Goal: Transaction & Acquisition: Purchase product/service

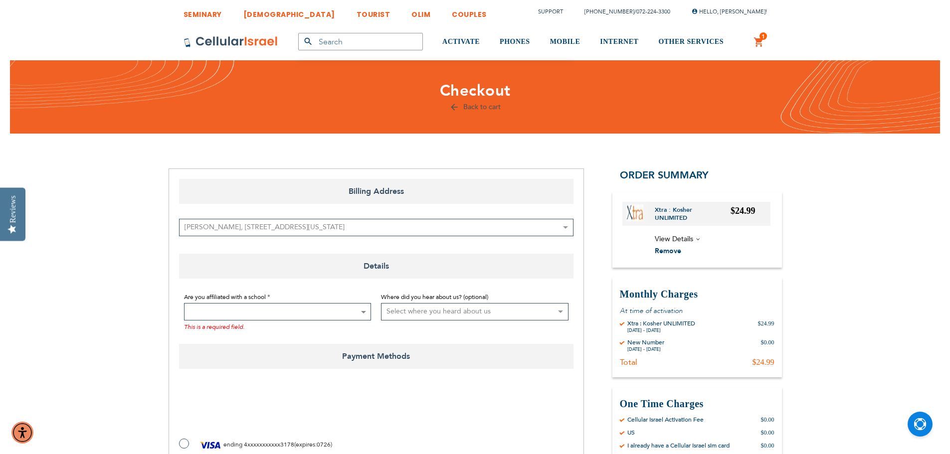
click at [361, 313] on b at bounding box center [363, 312] width 5 height 2
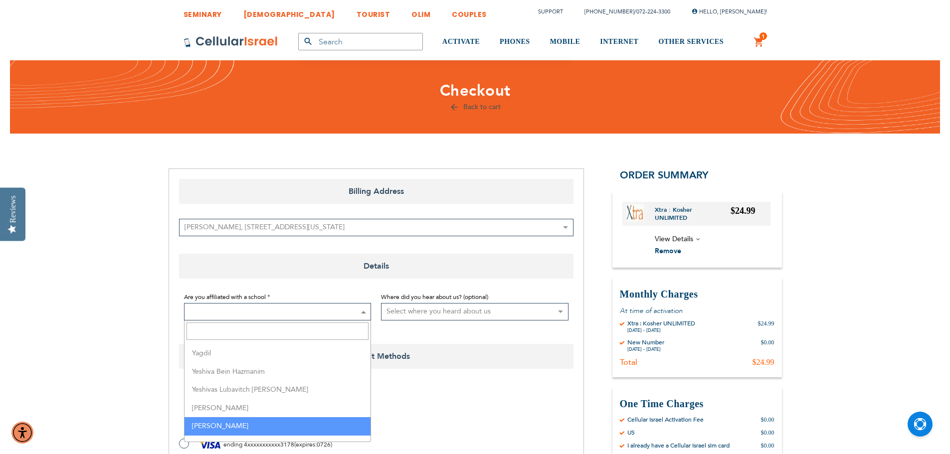
select select "223"
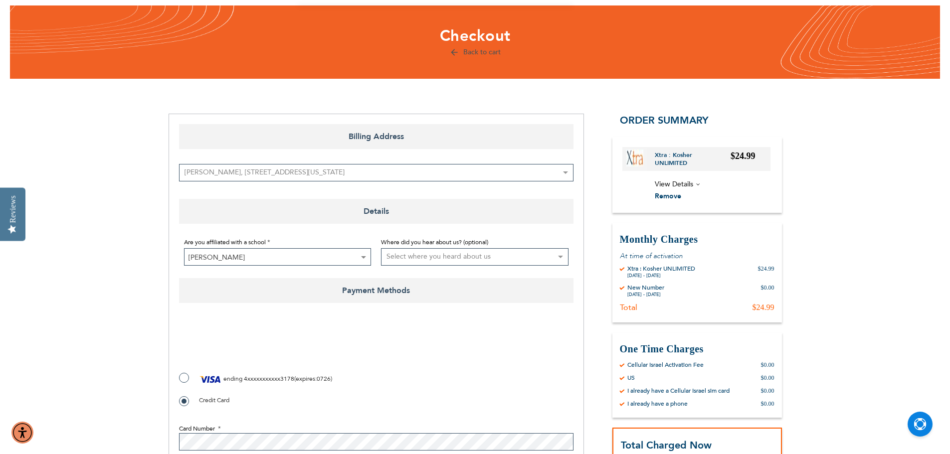
scroll to position [150, 0]
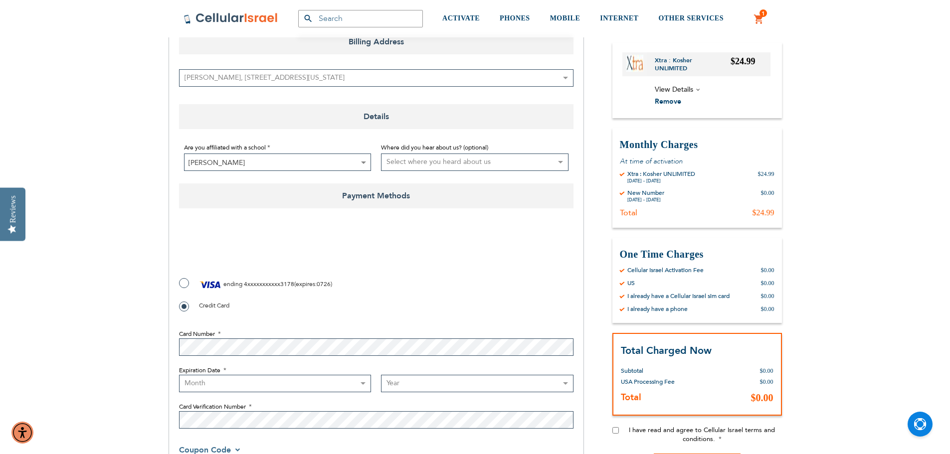
checkbox input "true"
click at [183, 286] on label "ending 4xxxxxxxxxxx3178 ( expires : 0726 )" at bounding box center [255, 284] width 153 height 15
radio input "true"
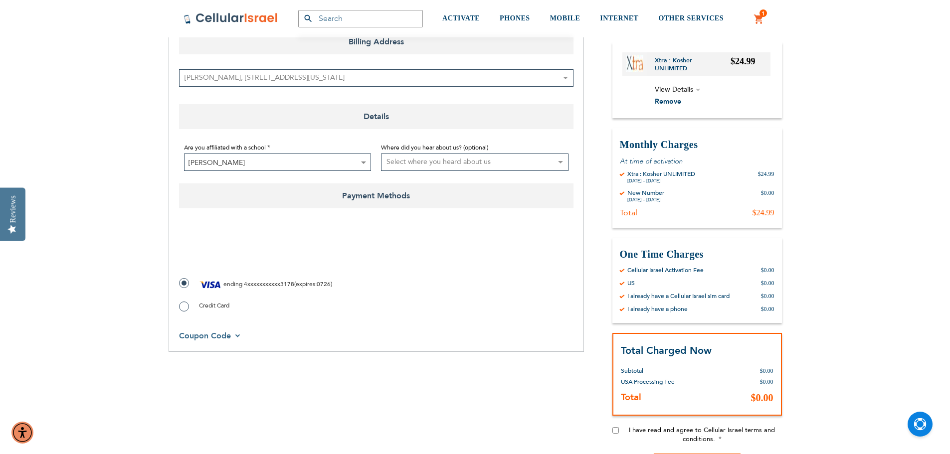
click at [364, 161] on span at bounding box center [363, 162] width 10 height 16
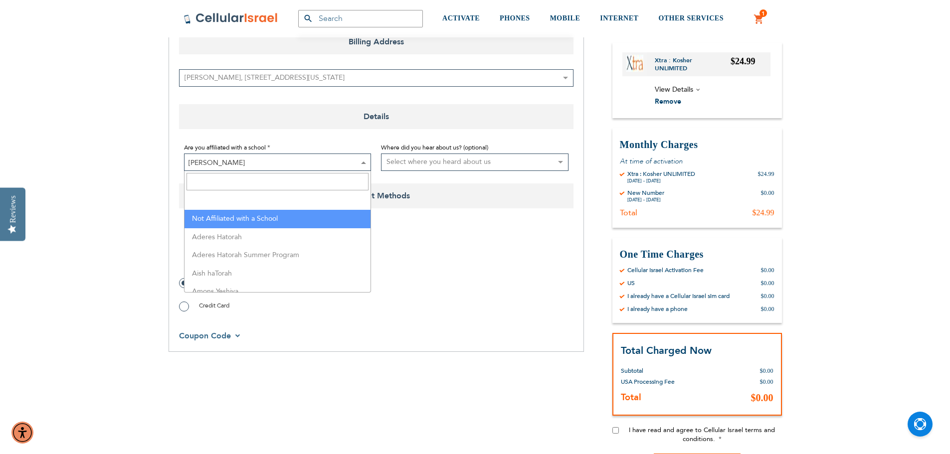
select select "199"
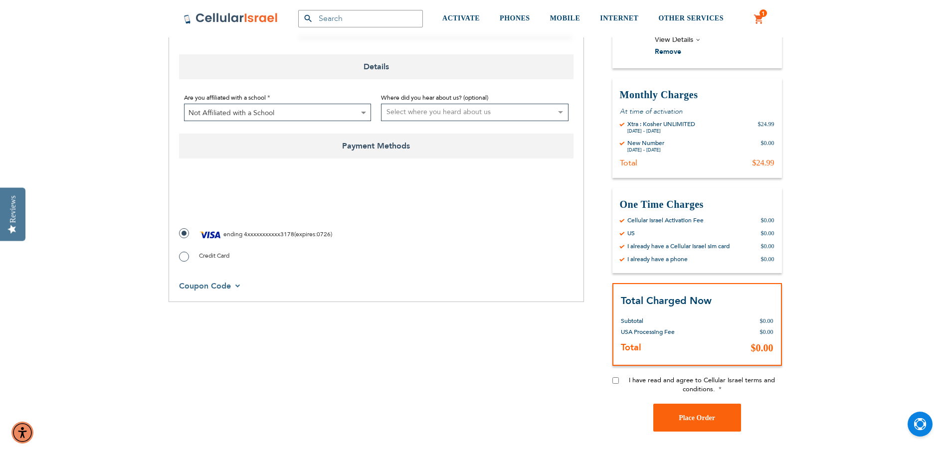
scroll to position [299, 0]
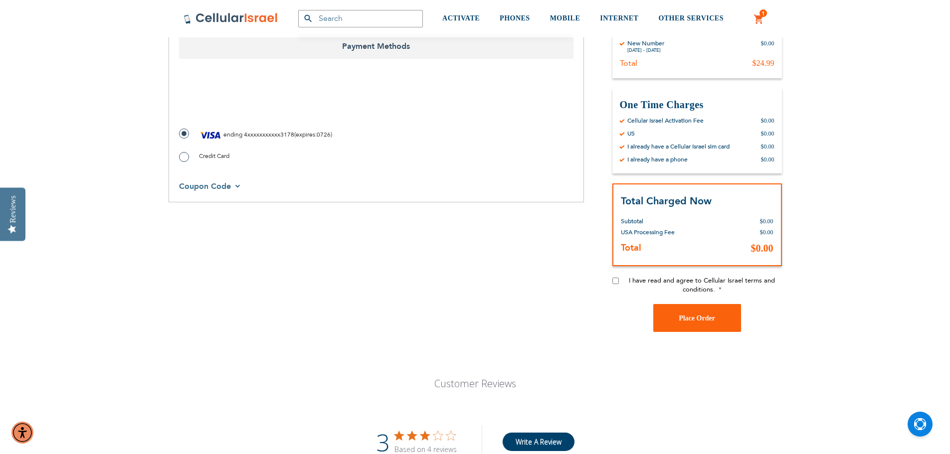
click at [618, 280] on input "I have read and agree to Cellular Israel terms and conditions." at bounding box center [615, 281] width 6 height 6
checkbox input "true"
click at [686, 316] on span "Place Order" at bounding box center [696, 318] width 36 height 7
